Goal: Navigation & Orientation: Find specific page/section

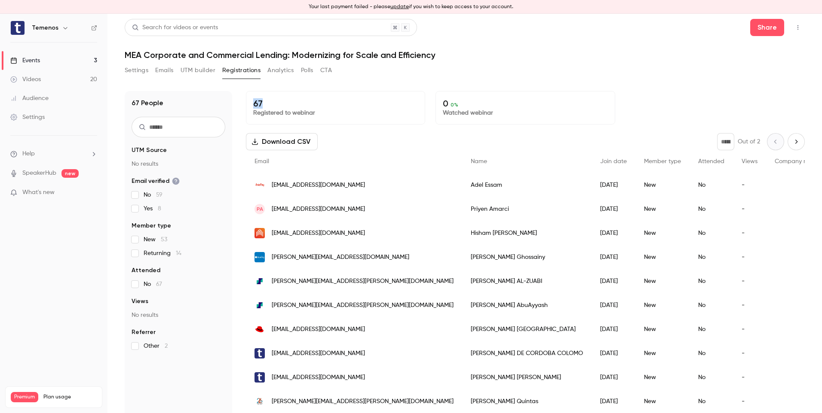
drag, startPoint x: 265, startPoint y: 99, endPoint x: 248, endPoint y: 99, distance: 17.2
click at [248, 99] on div "67 Registered to webinar" at bounding box center [335, 108] width 179 height 34
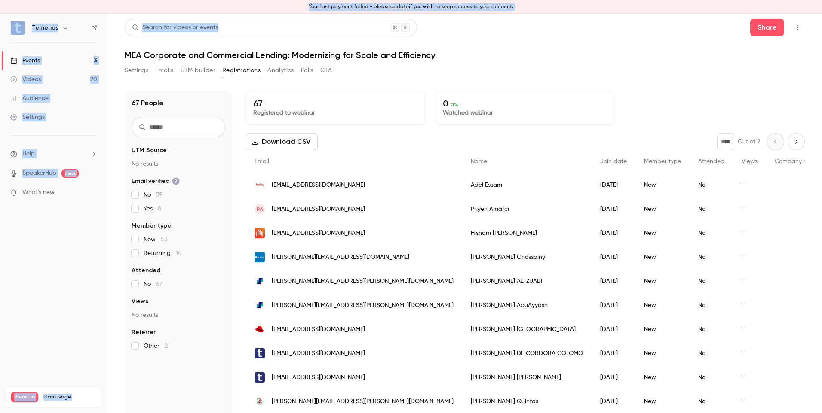
drag, startPoint x: 310, startPoint y: 5, endPoint x: 526, endPoint y: -1, distance: 215.9
click at [526, 0] on html "Your last payment failed - please update if you wish to keep access to your acc…" at bounding box center [411, 206] width 822 height 413
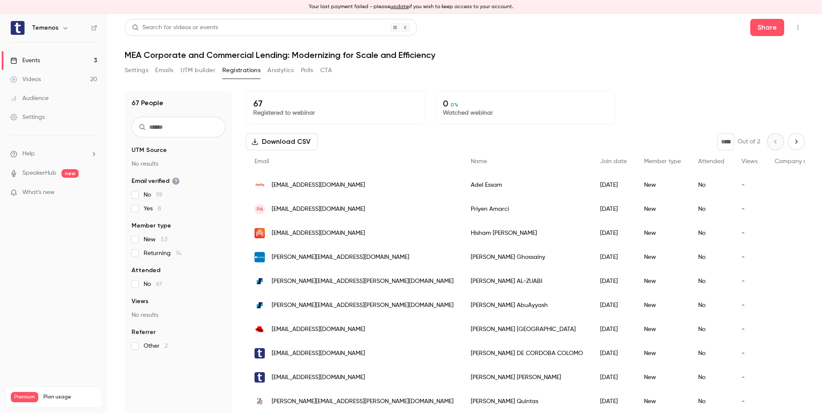
click at [659, 89] on div "67 People UTM Source No results Email verified No 59 Yes 8 Member type New 53 R…" at bounding box center [465, 250] width 680 height 338
click at [50, 57] on link "Events 3" at bounding box center [53, 60] width 107 height 19
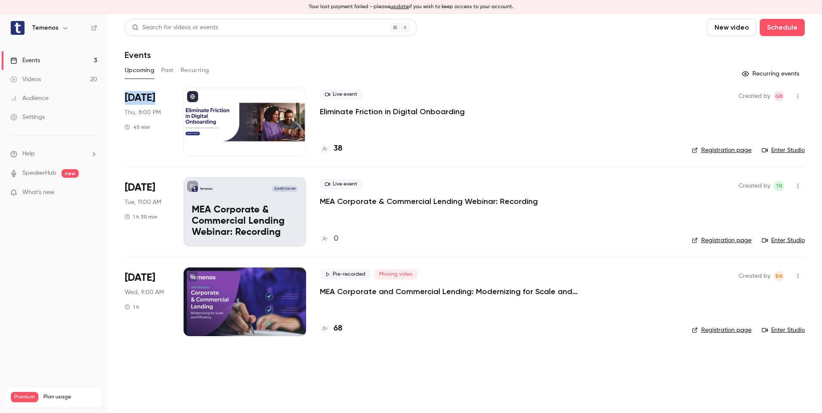
drag, startPoint x: 162, startPoint y: 100, endPoint x: 119, endPoint y: 101, distance: 43.0
click at [119, 101] on main "Search for videos or events New video Schedule Events Upcoming Past Recurring R…" at bounding box center [464, 214] width 714 height 400
